Goal: Obtain resource: Obtain resource

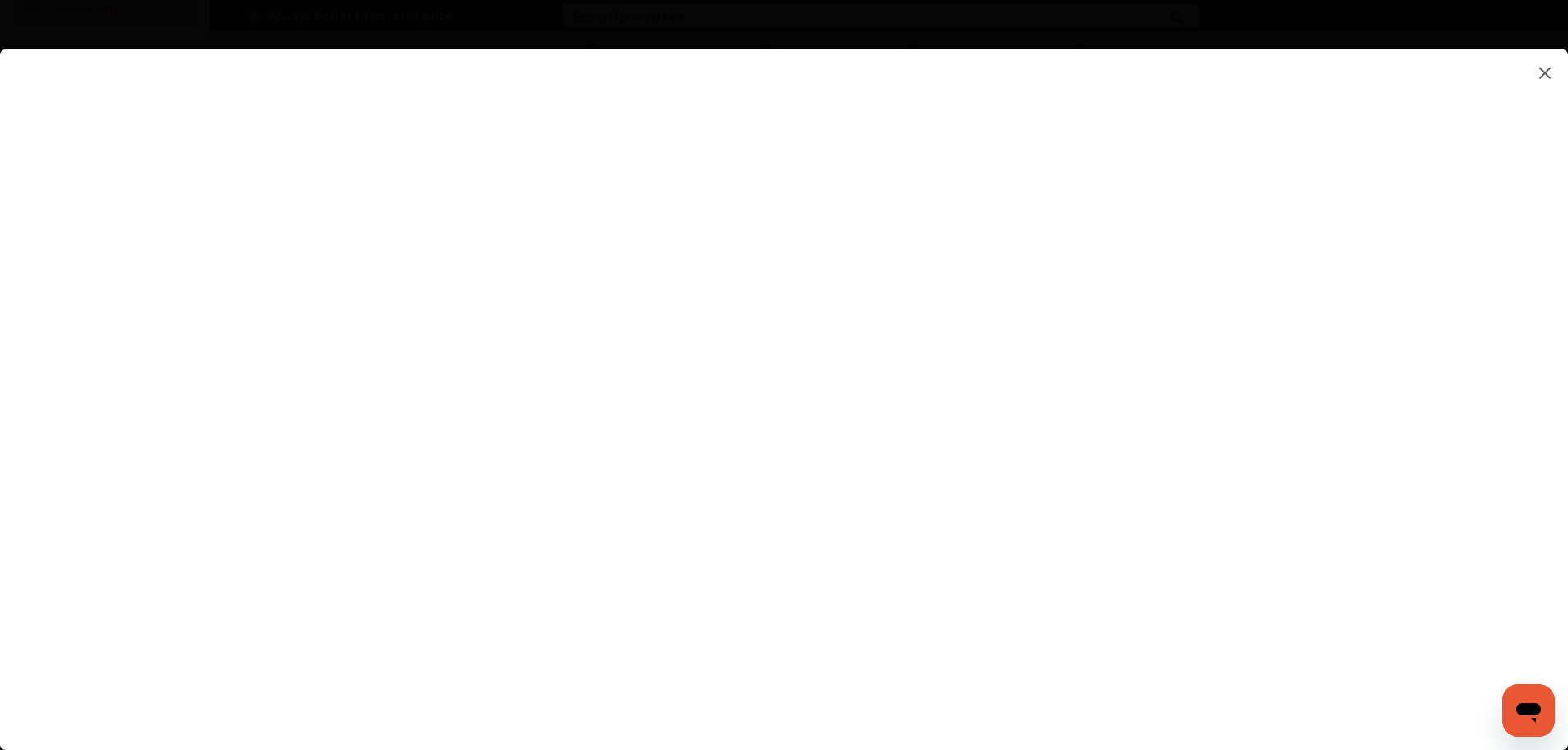
scroll to position [135, 0]
click at [993, 472] on flutter-view at bounding box center [784, 383] width 1568 height 668
type input "**********"
click at [1016, 567] on flutter-view at bounding box center [784, 383] width 1568 height 668
click at [1007, 502] on flutter-view at bounding box center [784, 383] width 1568 height 668
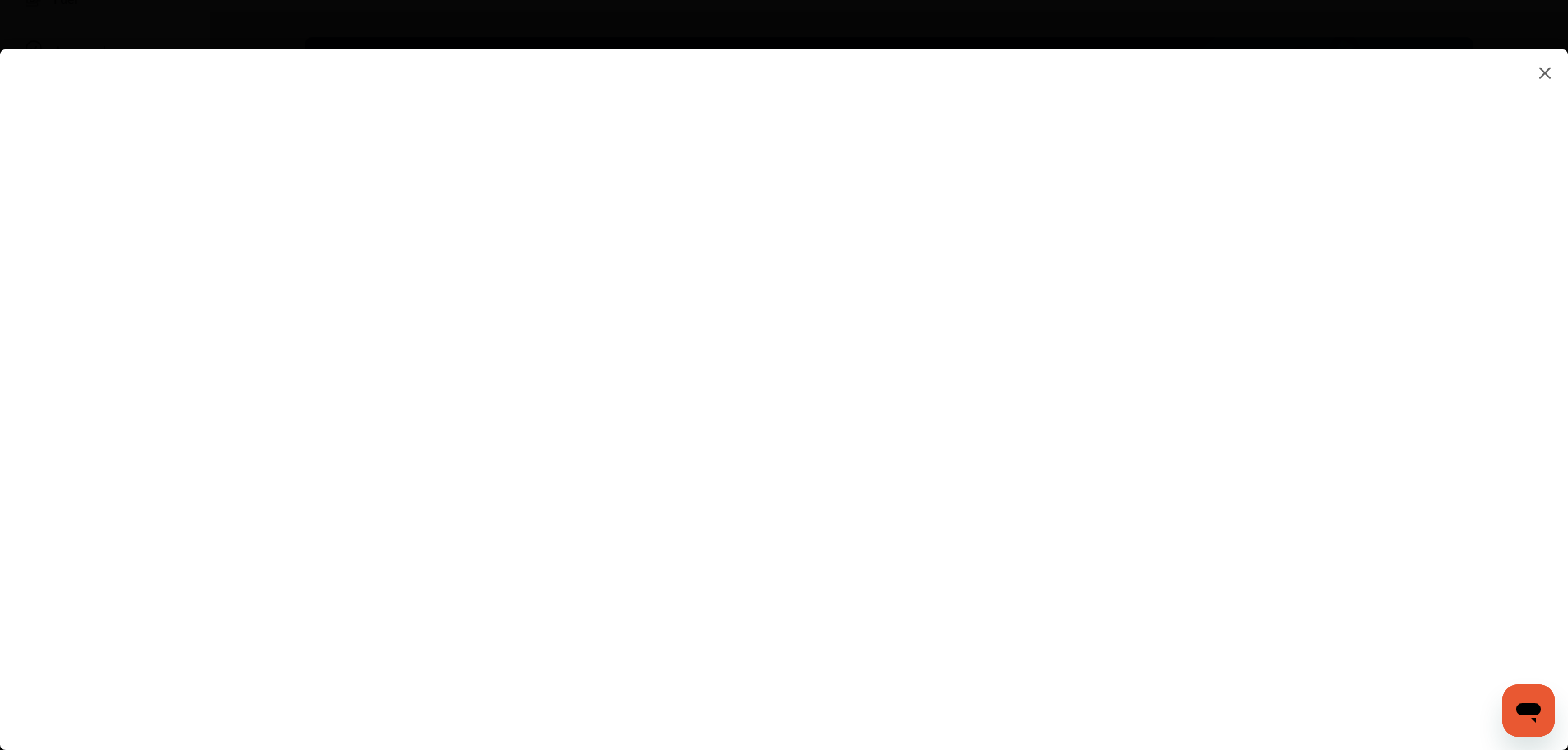
click at [830, 544] on flutter-view at bounding box center [784, 383] width 1568 height 668
click at [1028, 302] on flutter-view at bounding box center [784, 383] width 1568 height 668
type textarea "**********"
click at [1042, 392] on flutter-view "**********" at bounding box center [784, 383] width 1568 height 668
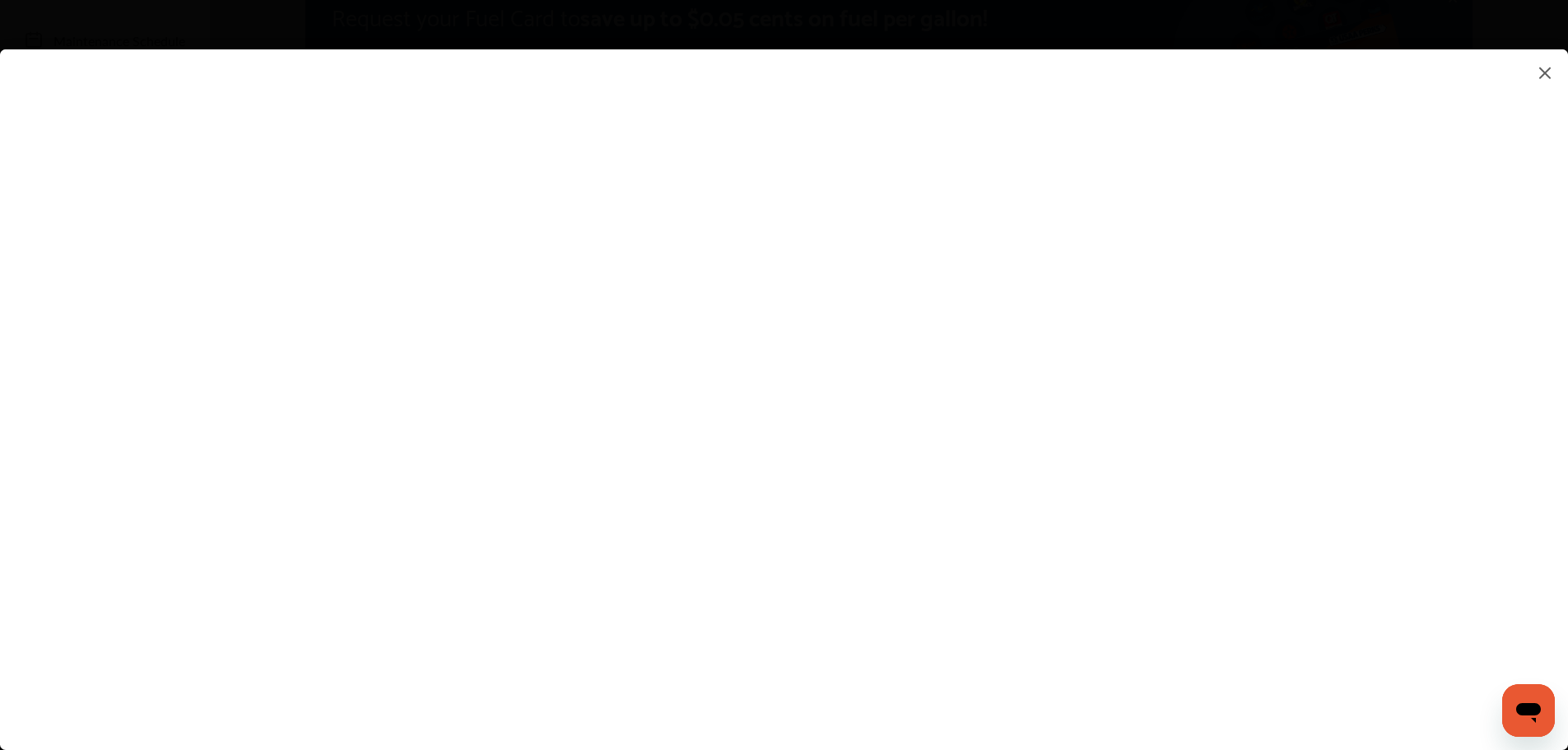
click at [812, 575] on flutter-view at bounding box center [784, 383] width 1568 height 668
click at [925, 617] on flutter-view at bounding box center [784, 383] width 1568 height 668
click at [990, 658] on flutter-view at bounding box center [784, 383] width 1568 height 668
click at [1034, 442] on flutter-view at bounding box center [784, 383] width 1568 height 668
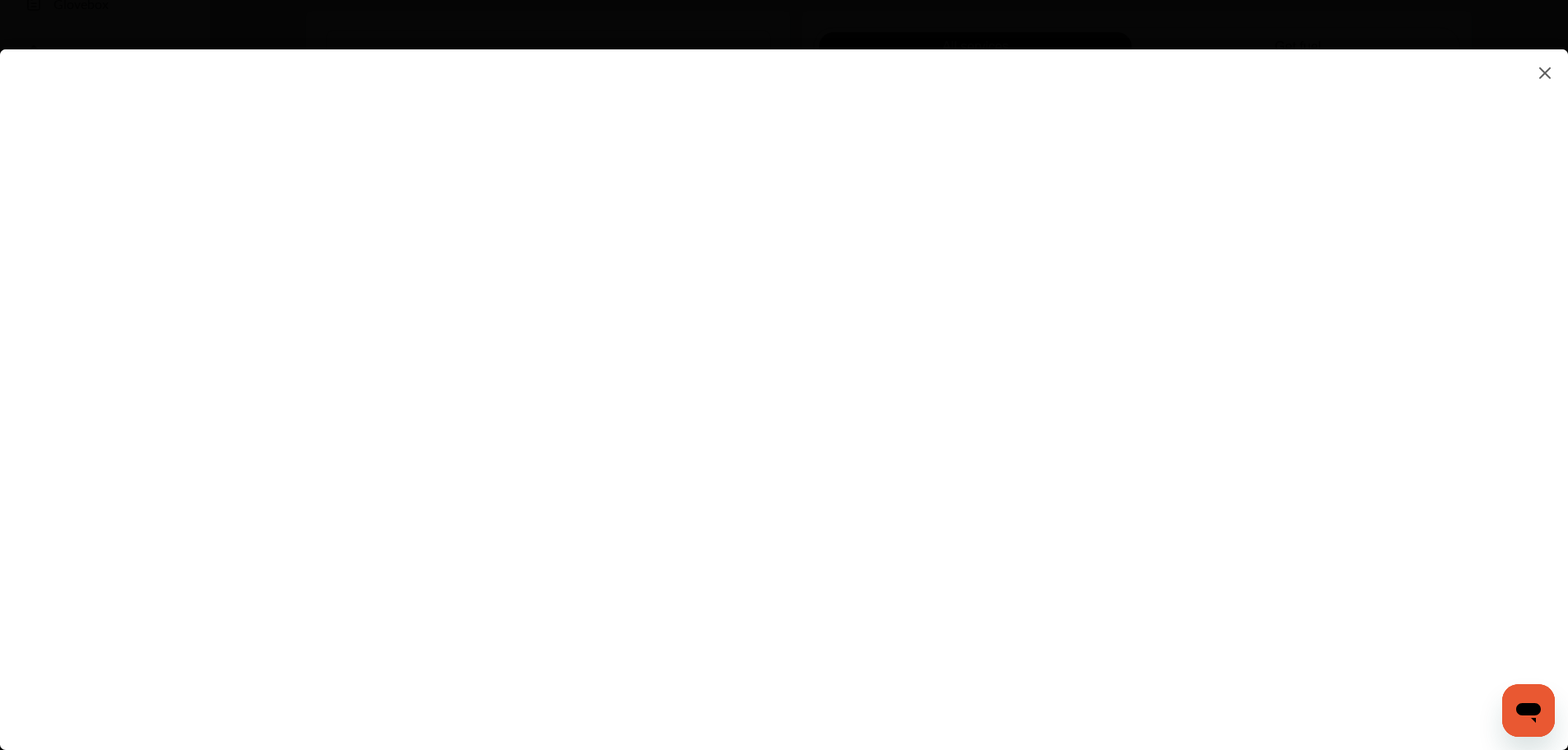
click at [1014, 237] on flutter-view at bounding box center [784, 383] width 1568 height 668
click at [803, 468] on flutter-view at bounding box center [784, 383] width 1568 height 668
click at [1545, 77] on img at bounding box center [1545, 72] width 20 height 21
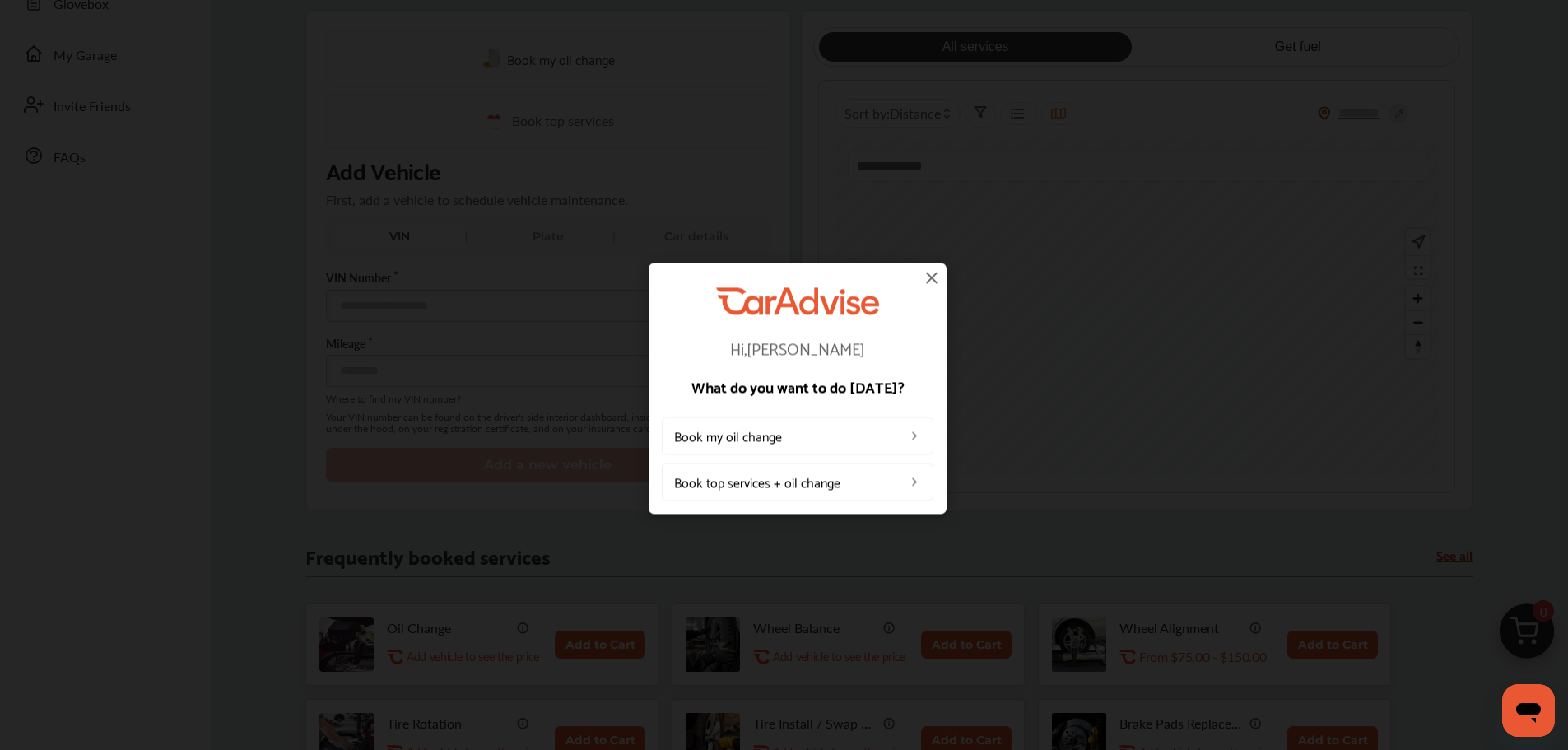
click at [932, 271] on img at bounding box center [932, 277] width 20 height 20
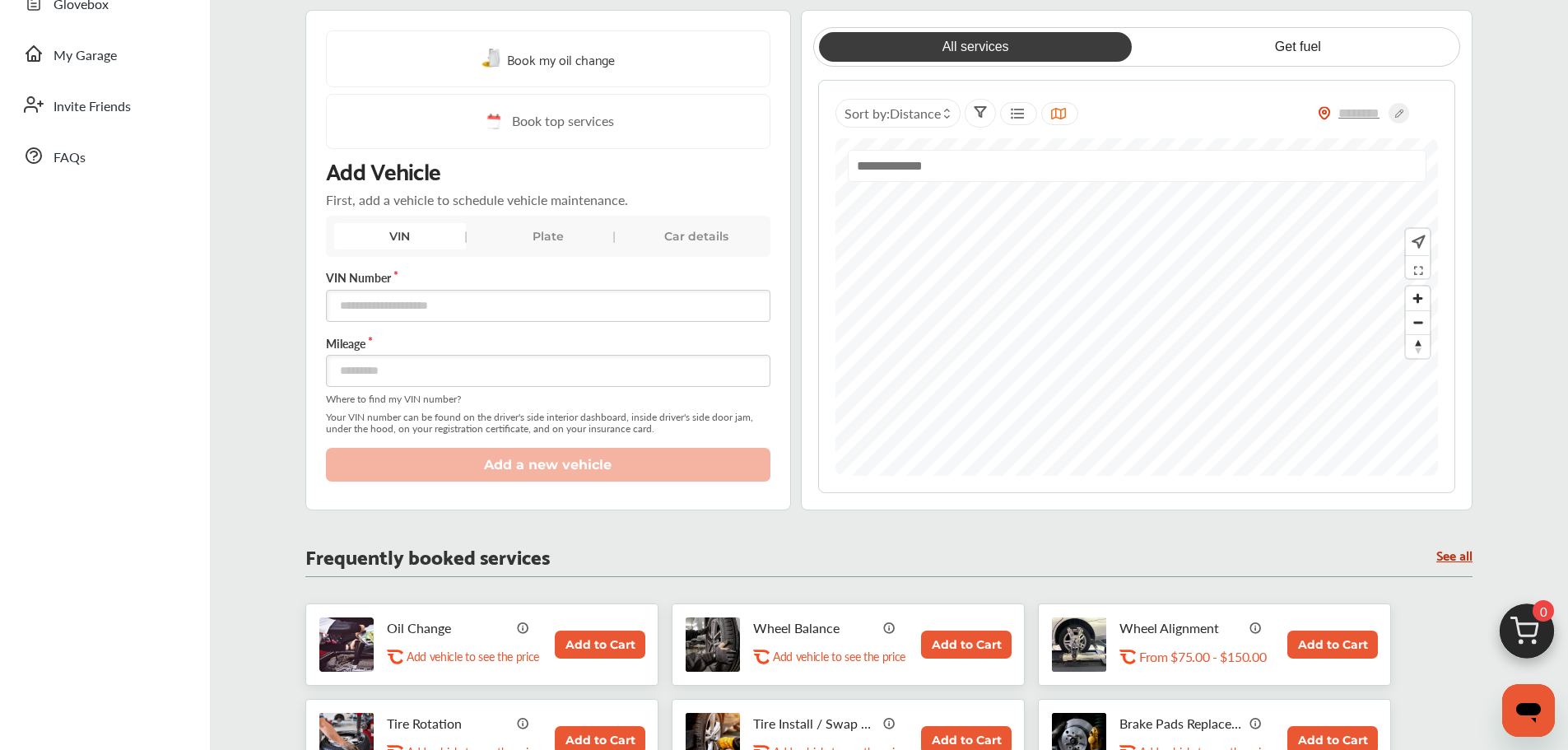
click at [309, 584] on div "Frequently booked services See all Oil Change .st0{fill:#FA4A1C;} Add vehicle t…" at bounding box center [888, 664] width 1167 height 235
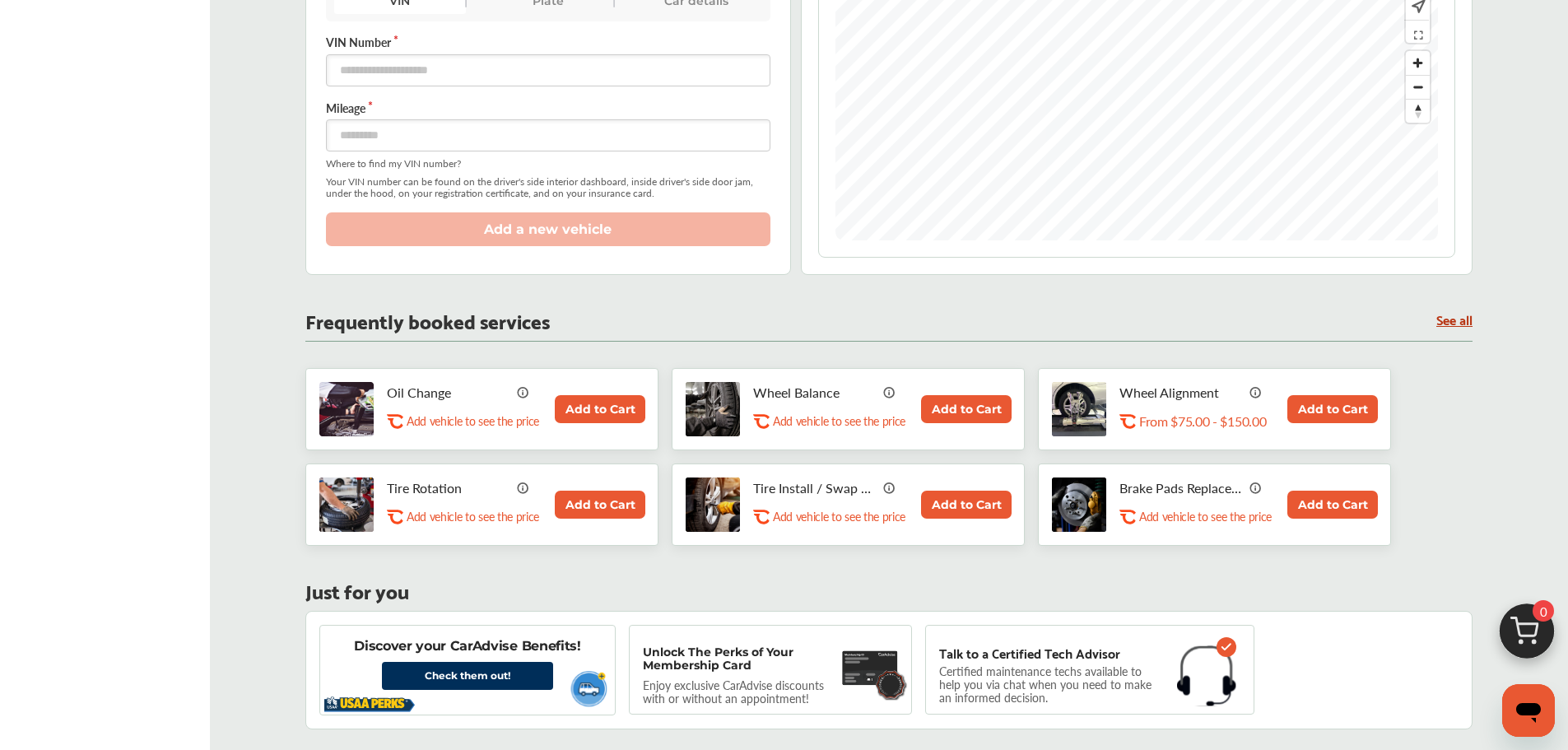
scroll to position [552, 0]
